Goal: Find contact information

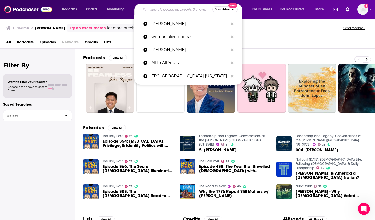
click at [252, 24] on div "Search [PERSON_NAME] Try an exact match for more precise results Send feedback" at bounding box center [187, 27] width 375 height 18
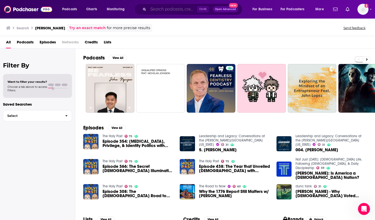
click at [174, 9] on input "Search podcasts, credits, & more..." at bounding box center [172, 9] width 49 height 8
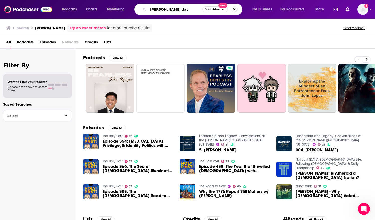
type input "heather thompson day"
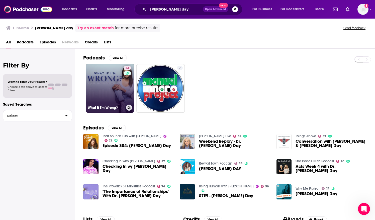
click at [109, 79] on link "54 What If I'm Wrong?" at bounding box center [110, 88] width 49 height 49
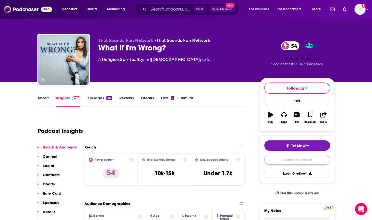
click at [281, 159] on link "Contact This Podcast" at bounding box center [297, 160] width 66 height 10
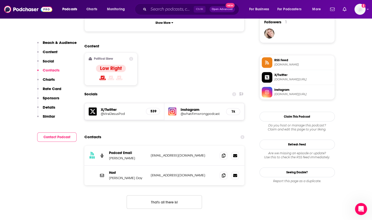
scroll to position [369, 0]
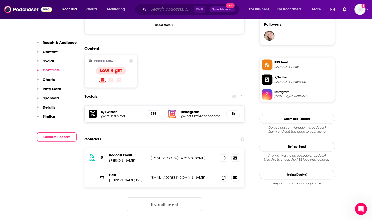
click at [156, 9] on input "Search podcasts, credits, & more..." at bounding box center [170, 9] width 45 height 8
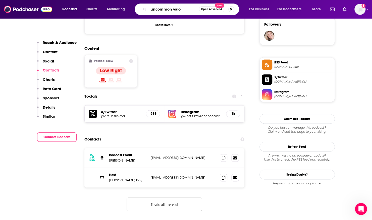
type input "uncommon valor"
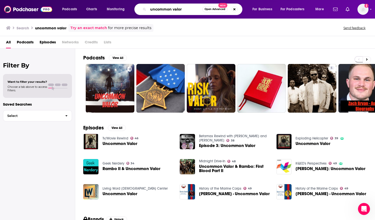
click at [185, 9] on input "uncommon valor" at bounding box center [175, 9] width 54 height 8
click at [15, 126] on div "Filter By Want to filter your results? Choose a tab above to access filters. Sa…" at bounding box center [37, 159] width 75 height 220
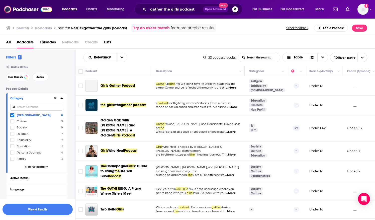
scroll to position [41, 0]
